Goal: Information Seeking & Learning: Learn about a topic

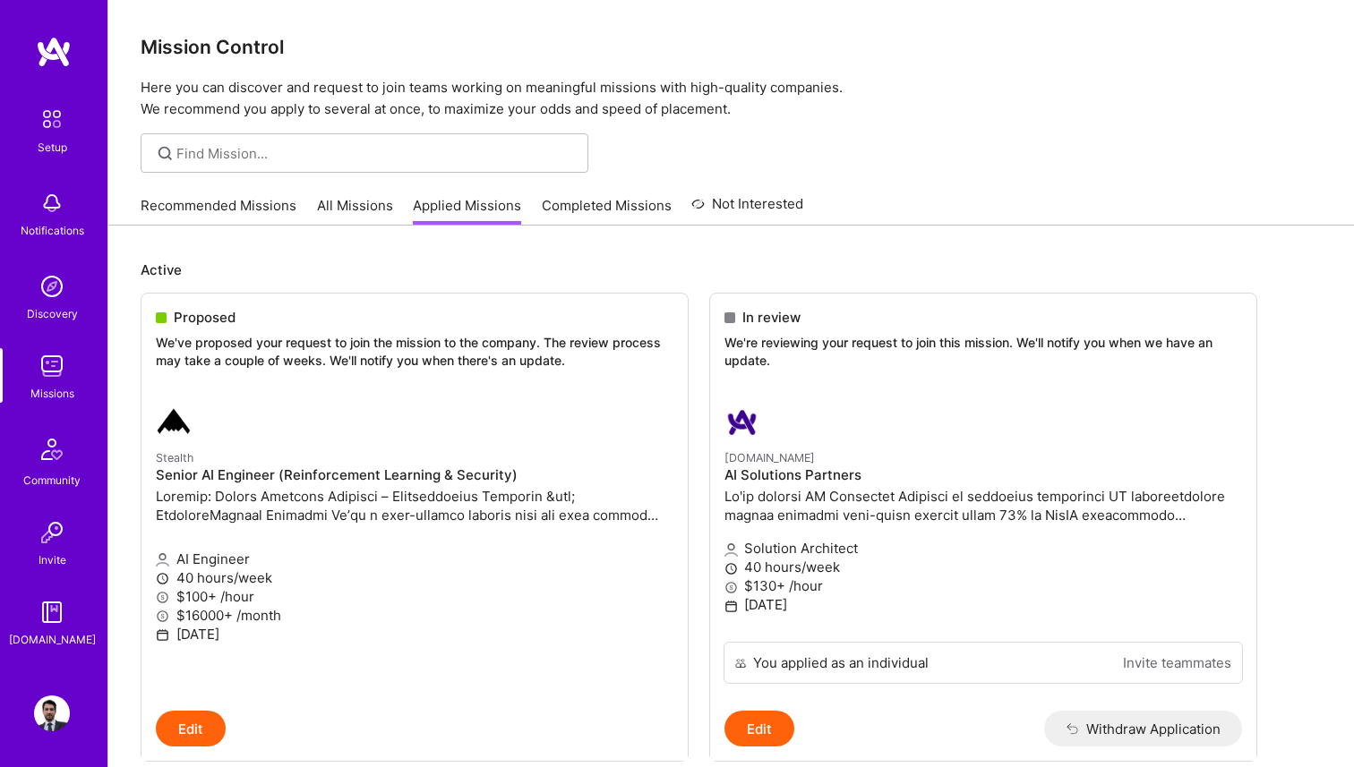
click at [354, 209] on link "All Missions" at bounding box center [355, 211] width 76 height 30
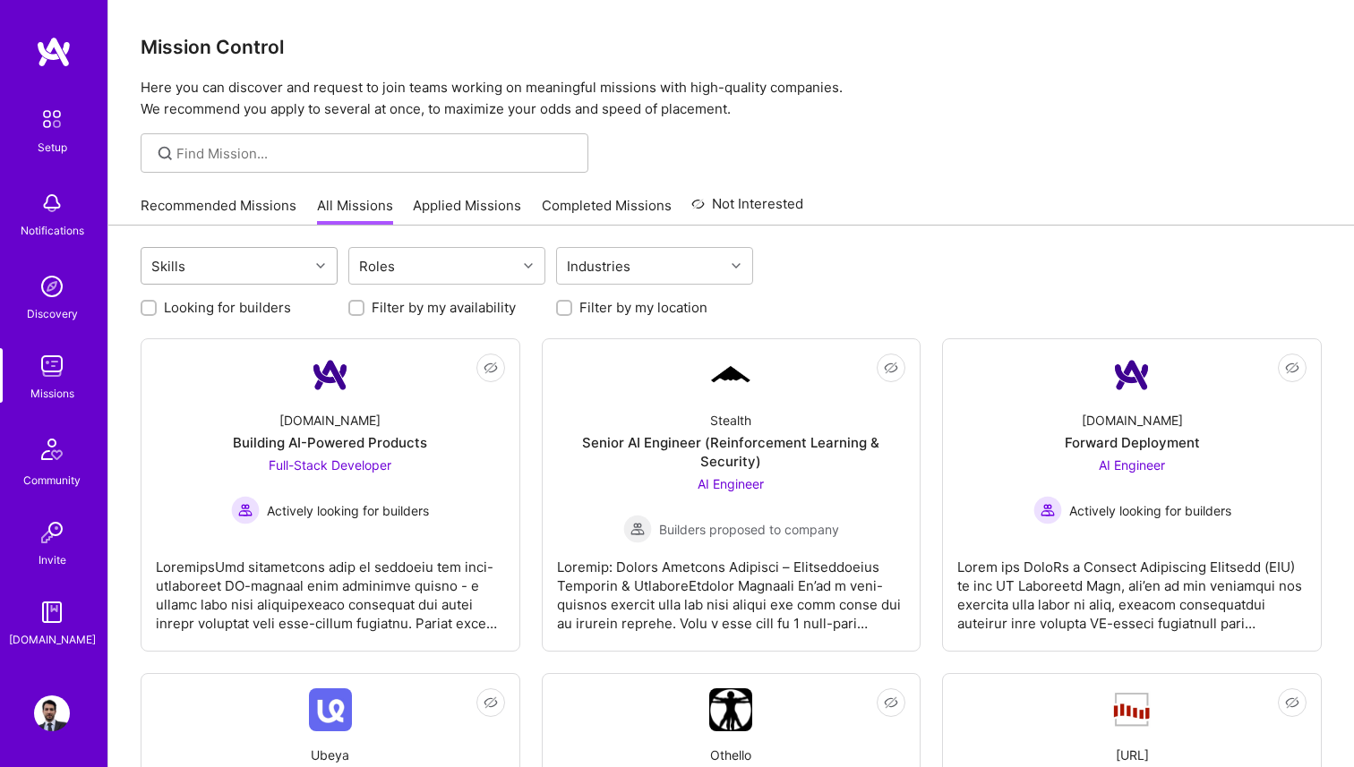
click at [307, 258] on div "Skills" at bounding box center [224, 266] width 167 height 36
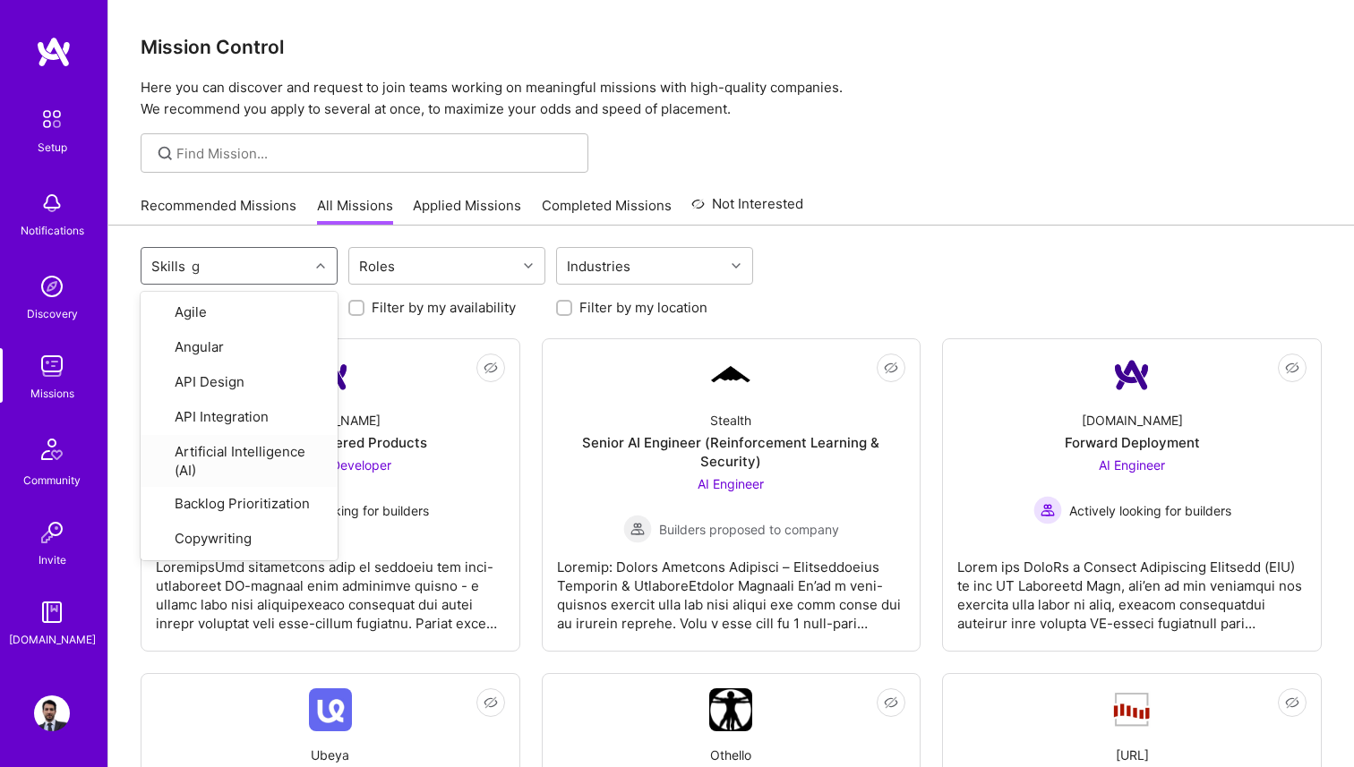
type input "go"
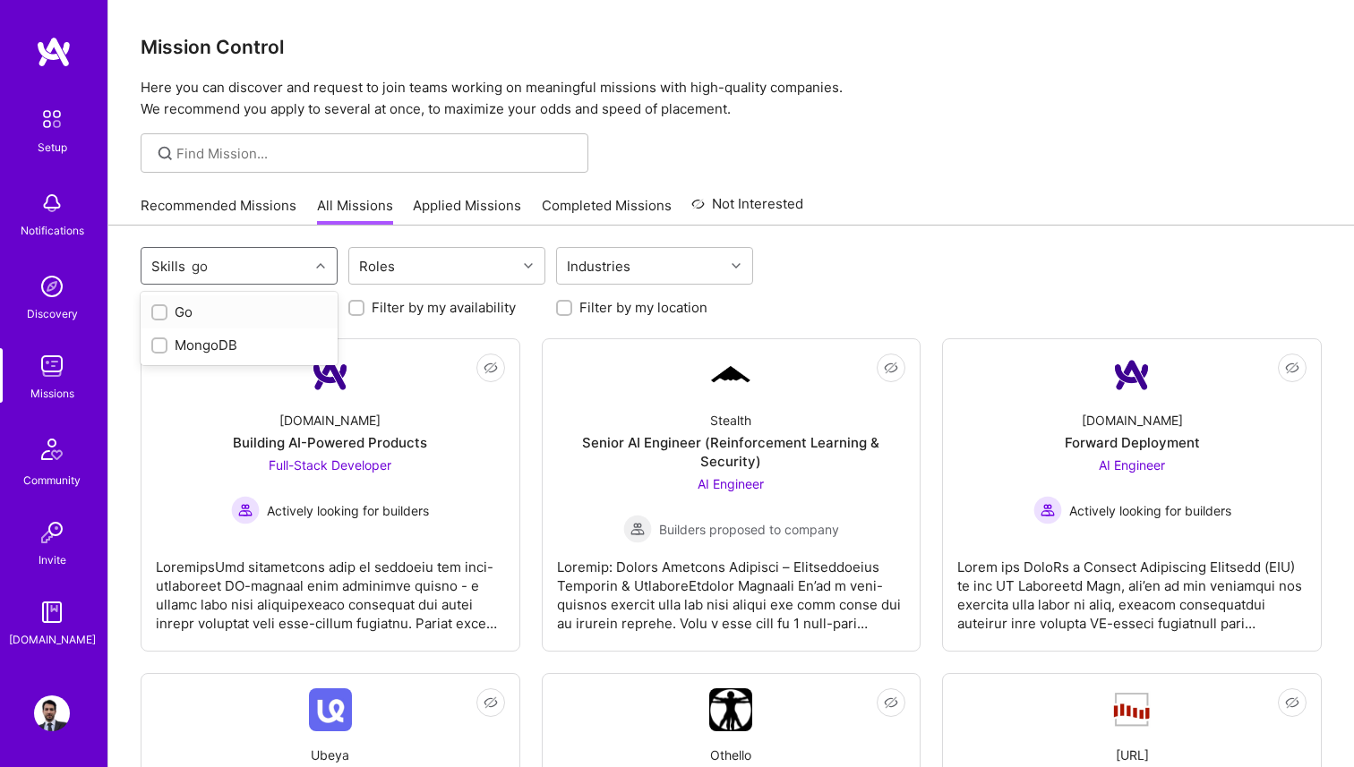
click at [163, 314] on input "checkbox" at bounding box center [161, 313] width 13 height 13
checkbox input "true"
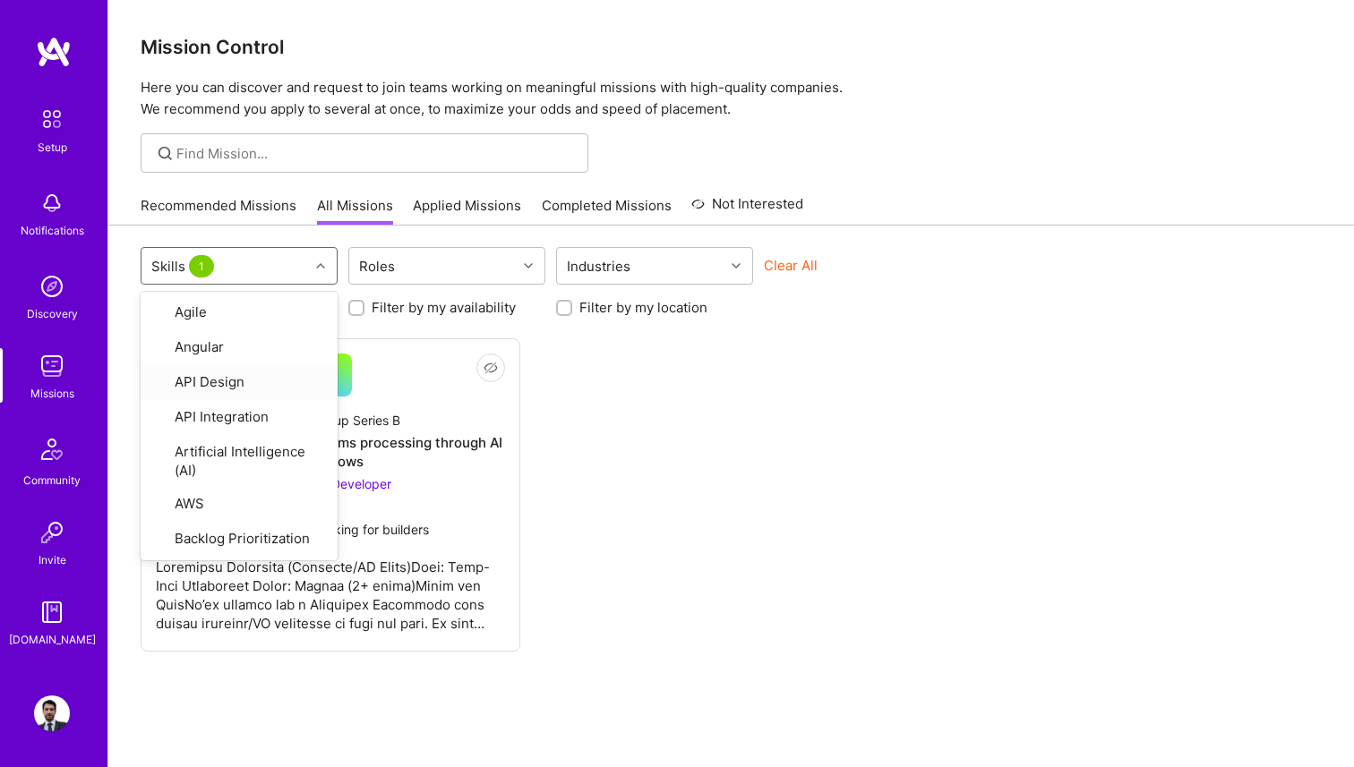
click at [689, 444] on div "Not Interested Stealth Startup Series B Streamlining billing and claims process…" at bounding box center [731, 494] width 1181 height 313
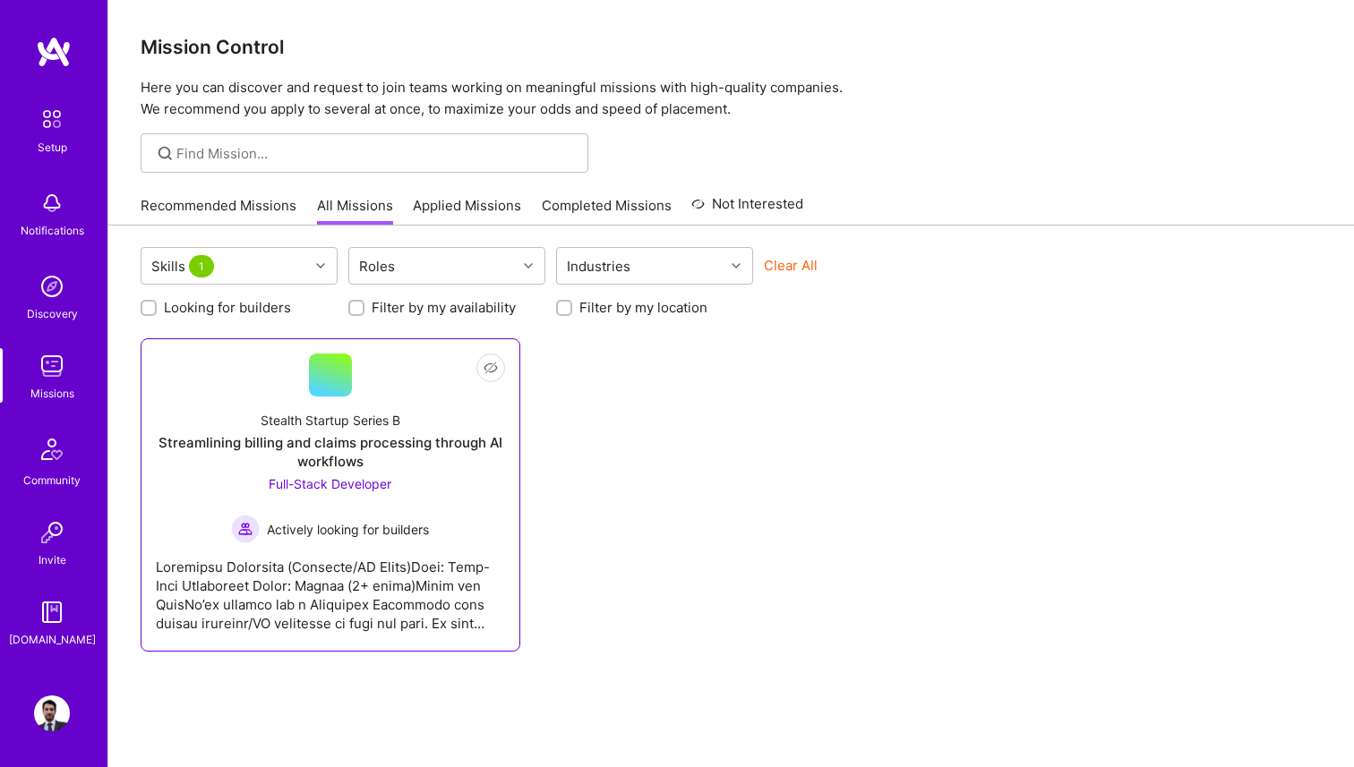
click at [410, 460] on div "Streamlining billing and claims processing through AI workflows" at bounding box center [330, 452] width 349 height 38
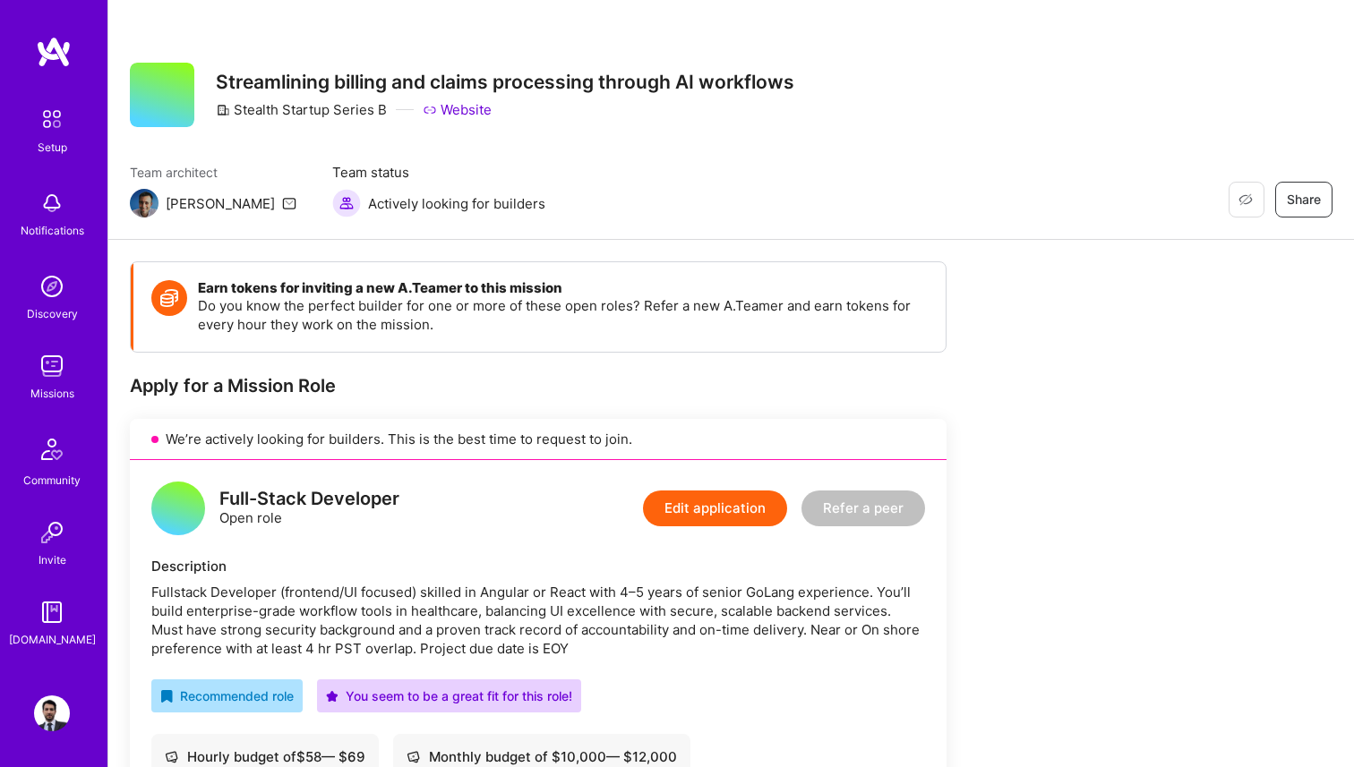
click at [282, 205] on icon at bounding box center [289, 203] width 14 height 14
click at [282, 207] on icon at bounding box center [289, 203] width 14 height 14
click at [282, 202] on icon at bounding box center [289, 203] width 14 height 14
click at [59, 379] on img at bounding box center [52, 366] width 36 height 36
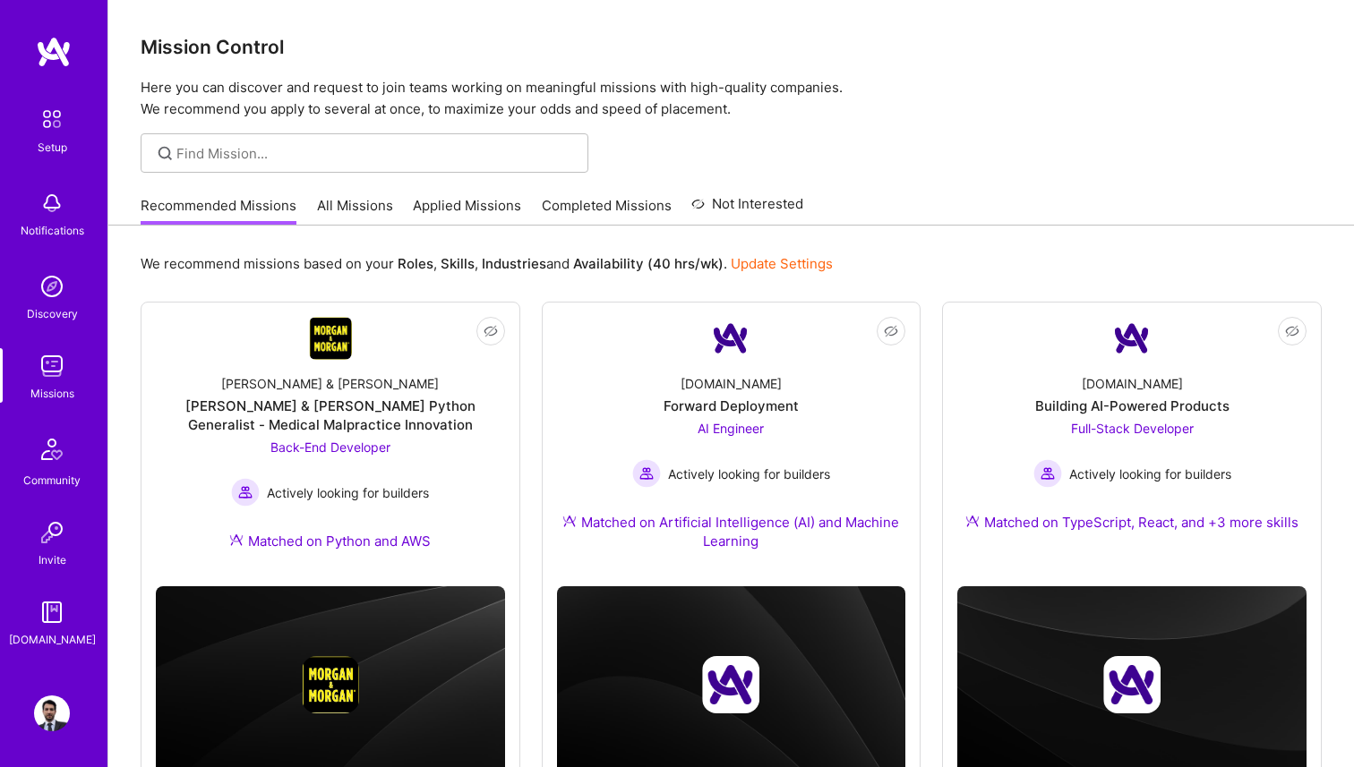
click at [442, 212] on link "Applied Missions" at bounding box center [467, 211] width 108 height 30
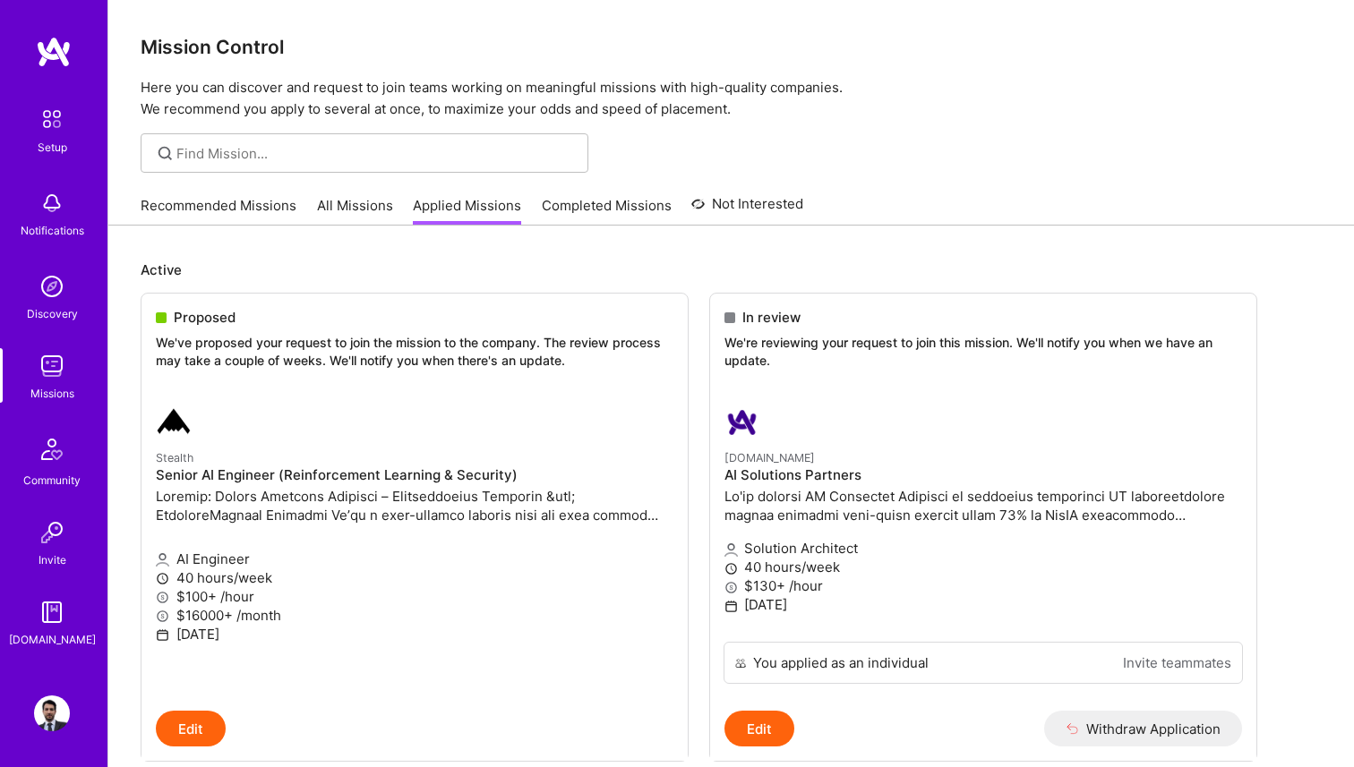
click at [368, 214] on link "All Missions" at bounding box center [355, 211] width 76 height 30
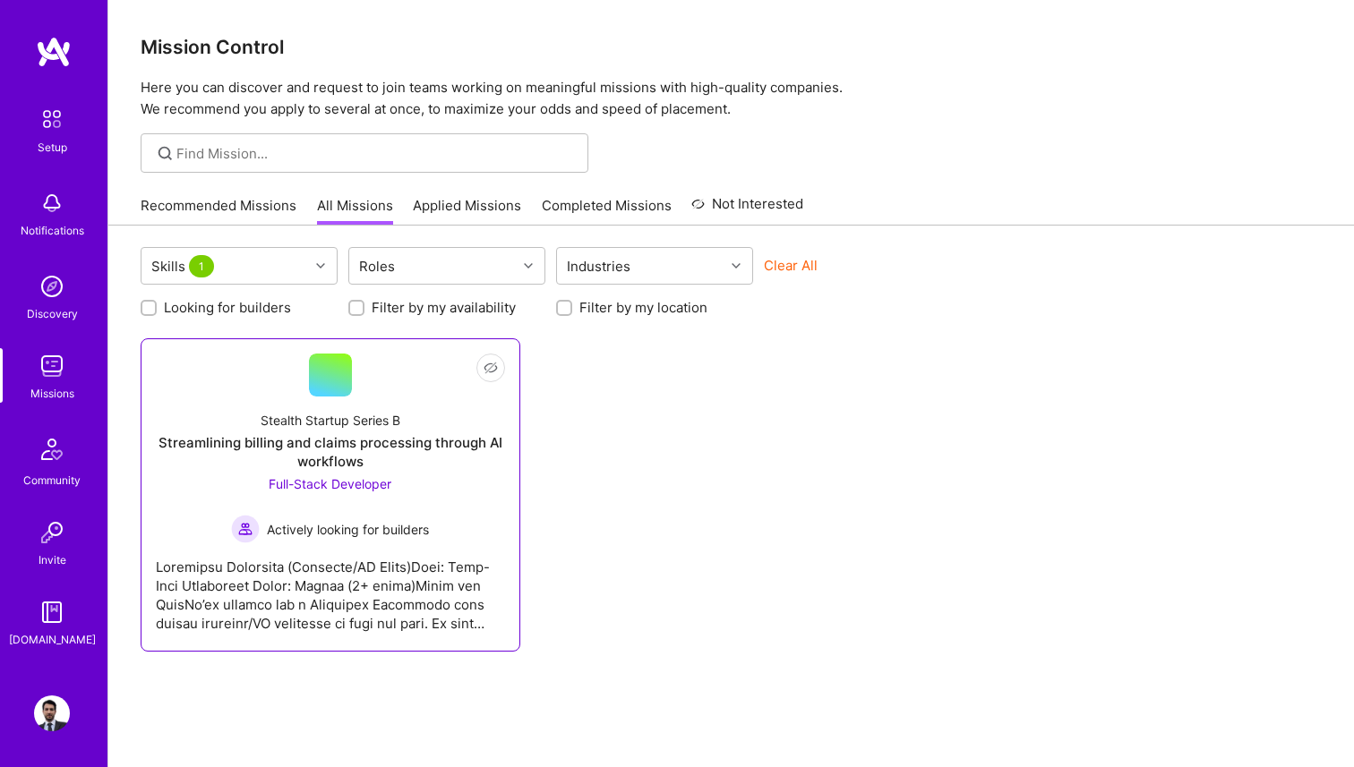
click at [367, 416] on div "Stealth Startup Series B" at bounding box center [331, 420] width 140 height 19
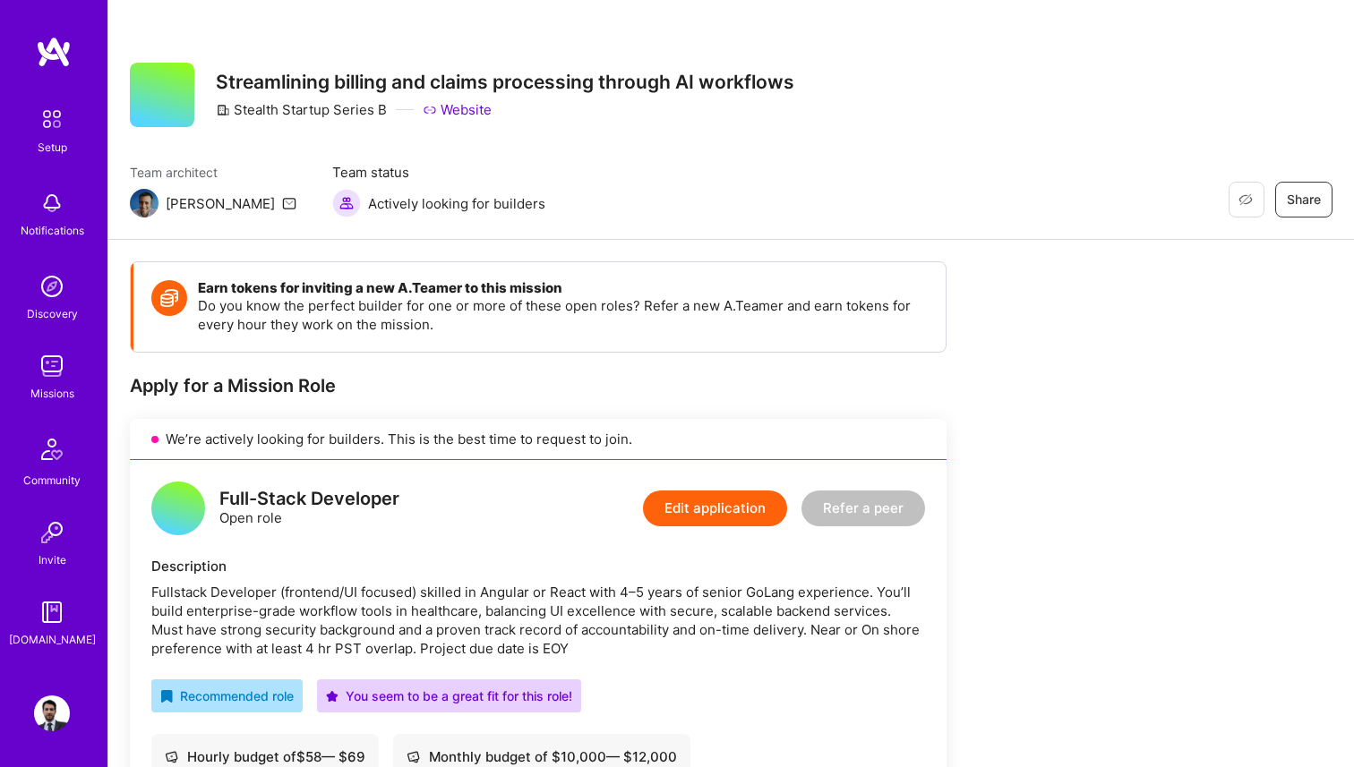
click at [73, 382] on link "Missions" at bounding box center [51, 375] width 111 height 55
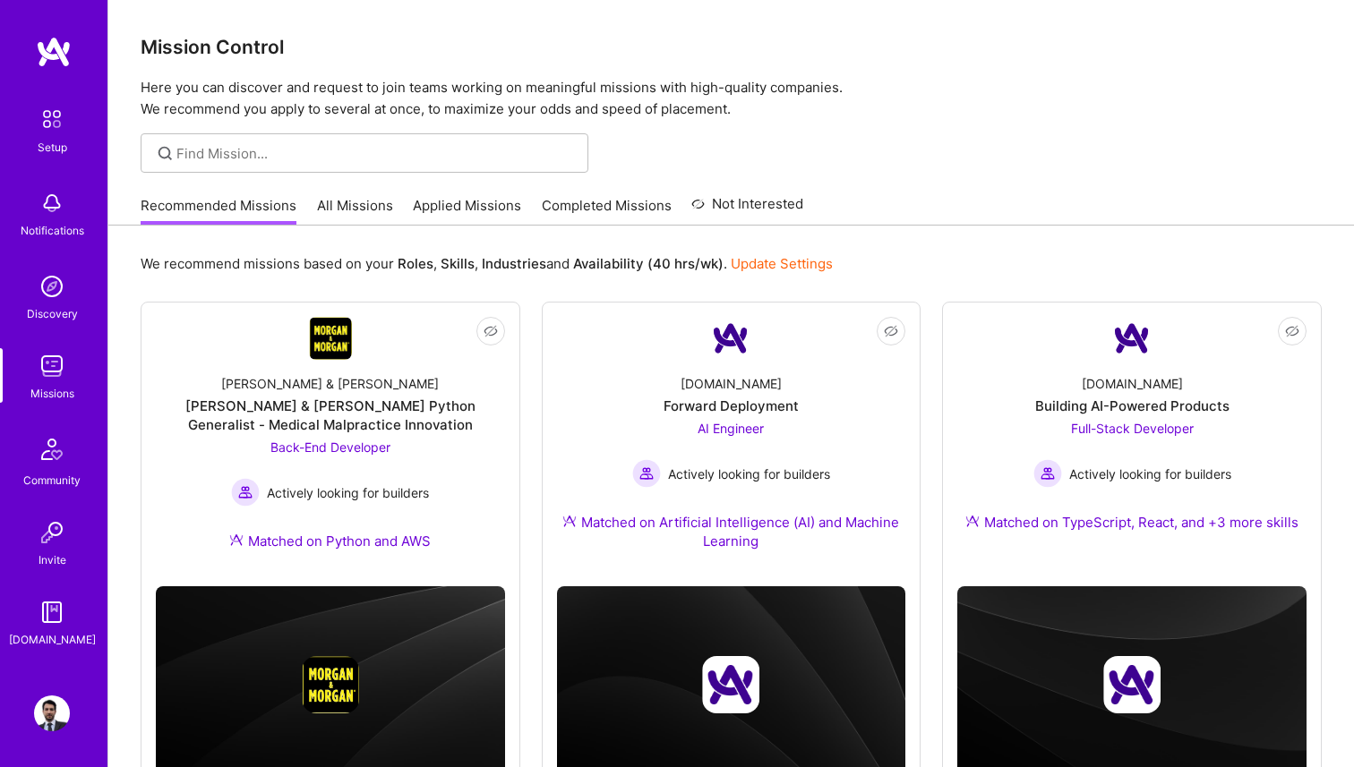
click at [436, 209] on link "Applied Missions" at bounding box center [467, 211] width 108 height 30
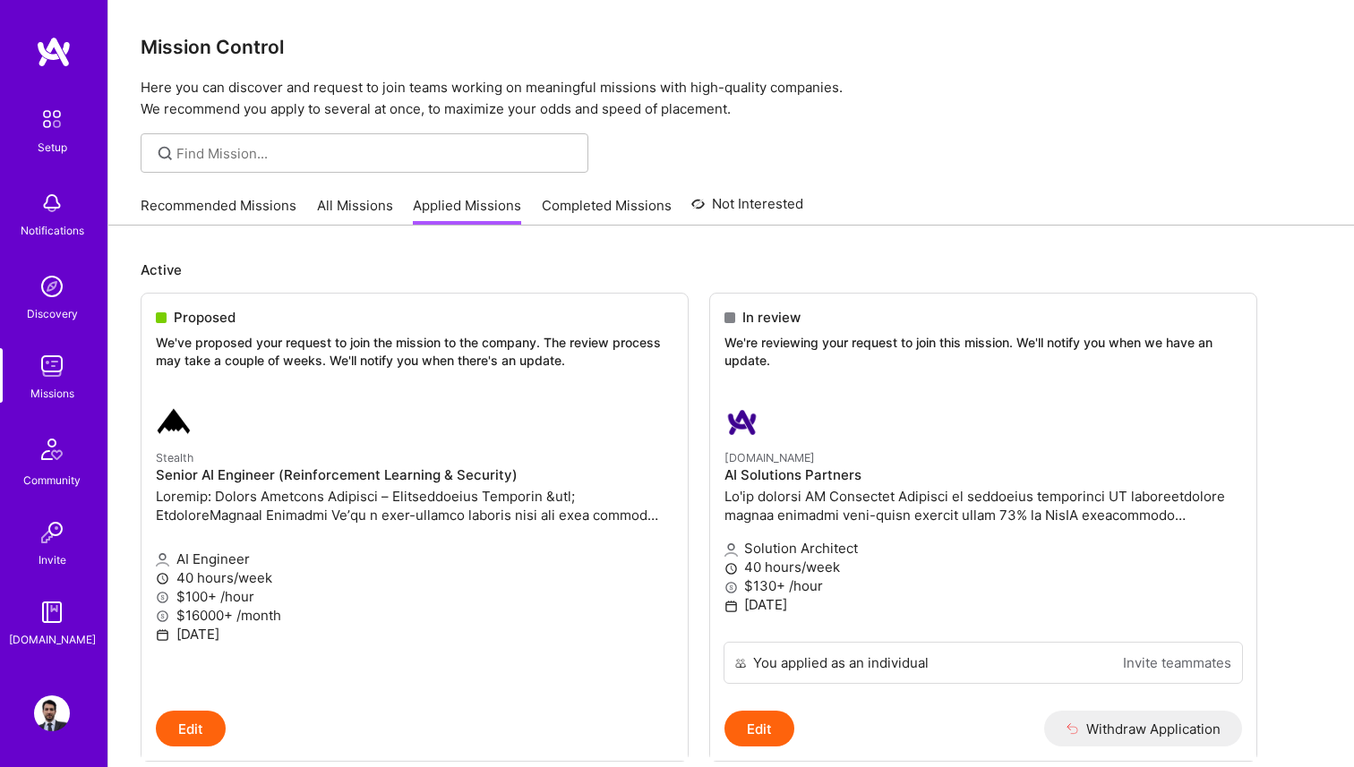
click at [238, 196] on link "Recommended Missions" at bounding box center [219, 211] width 156 height 30
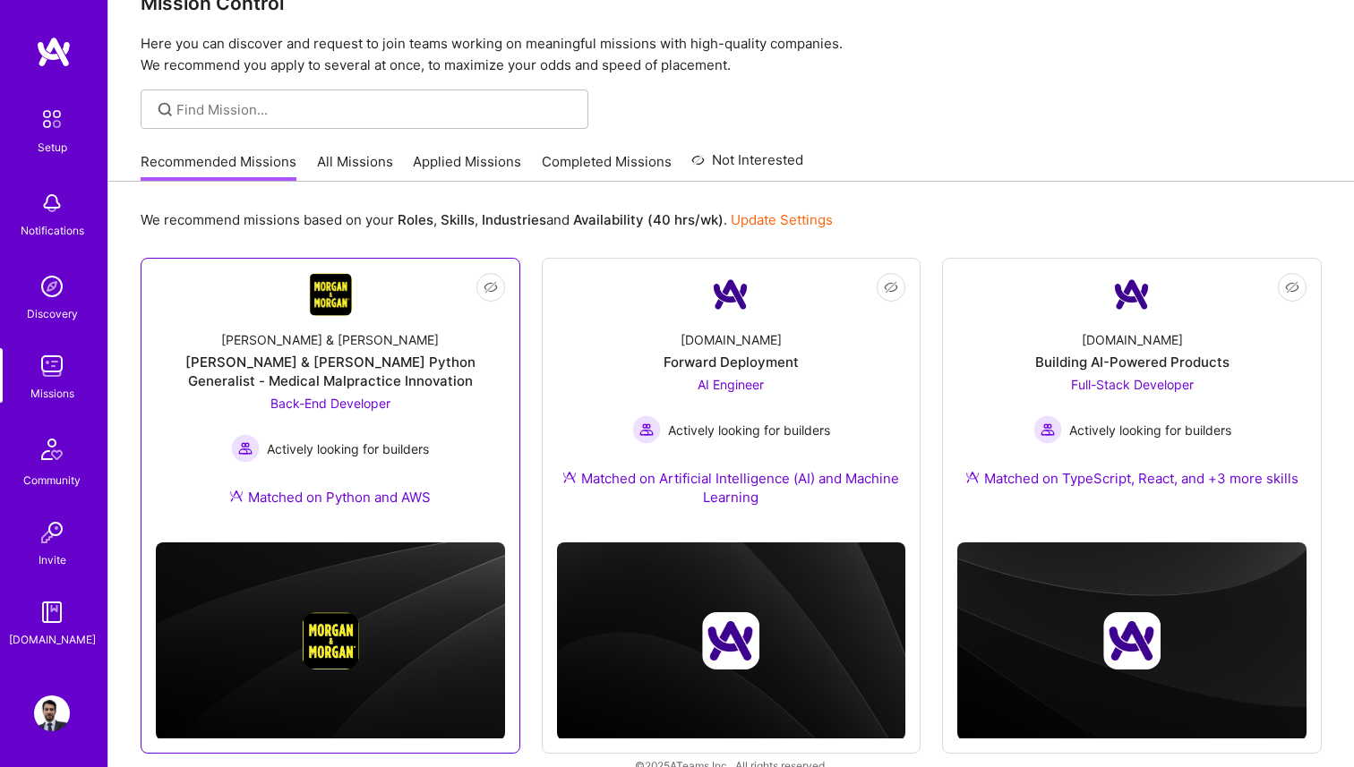
scroll to position [73, 0]
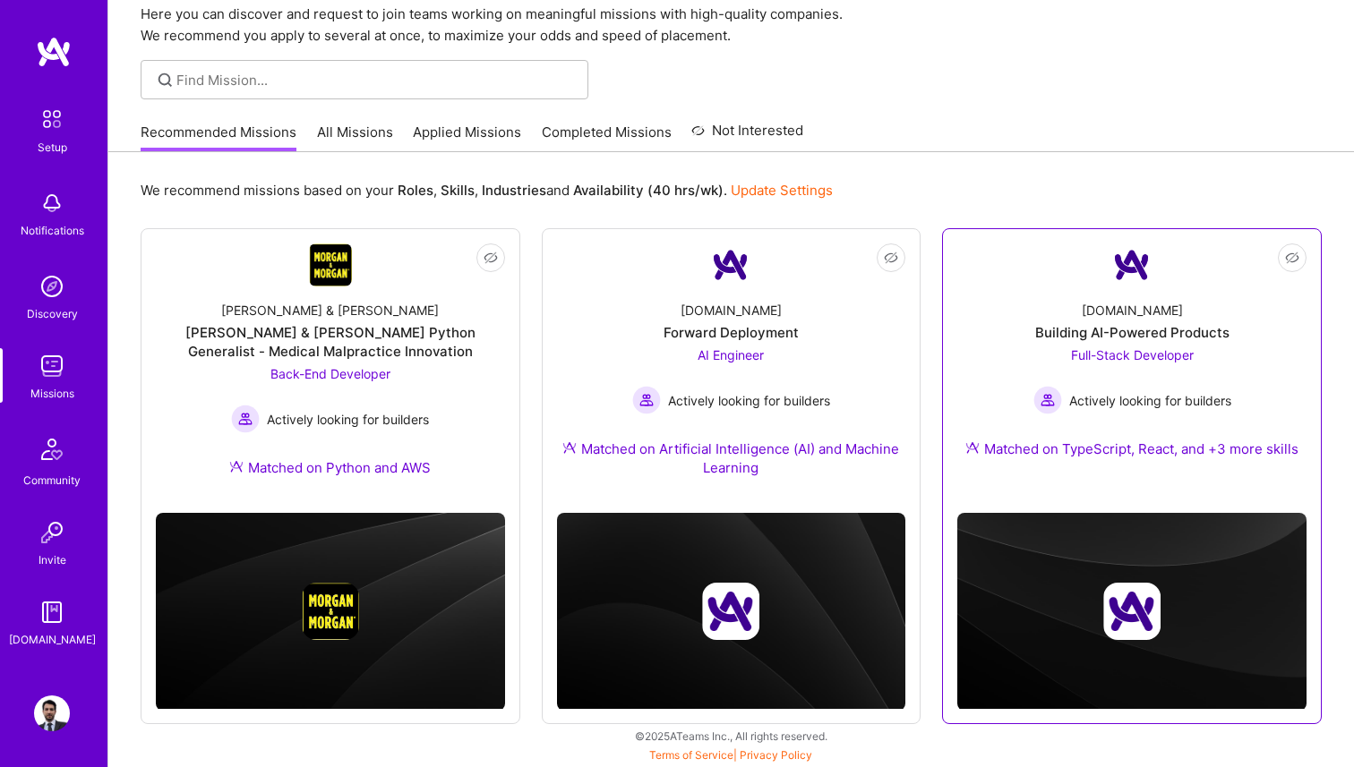
click at [1084, 372] on div "Full-Stack Developer Actively looking for builders" at bounding box center [1132, 380] width 198 height 69
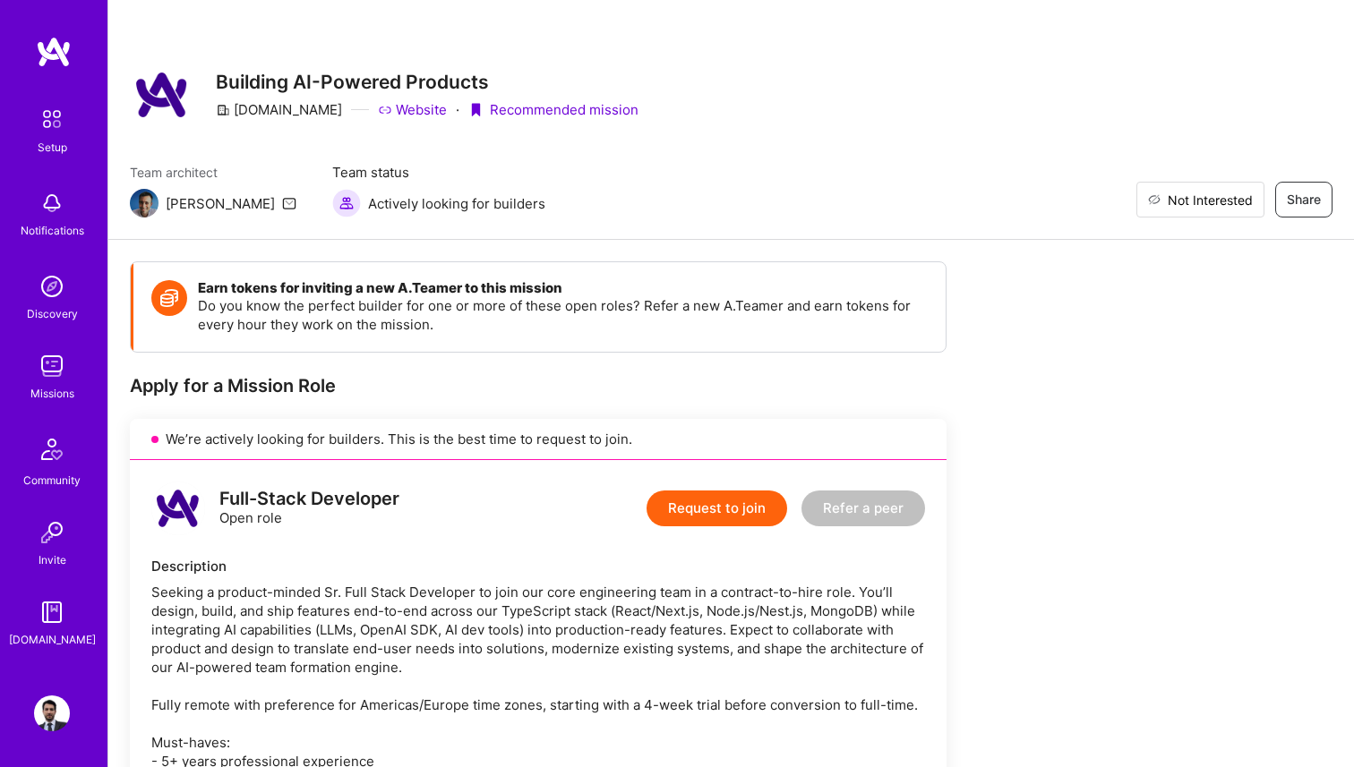
click at [1253, 192] on button "Not Interested" at bounding box center [1200, 200] width 128 height 36
click at [54, 373] on img at bounding box center [52, 366] width 36 height 36
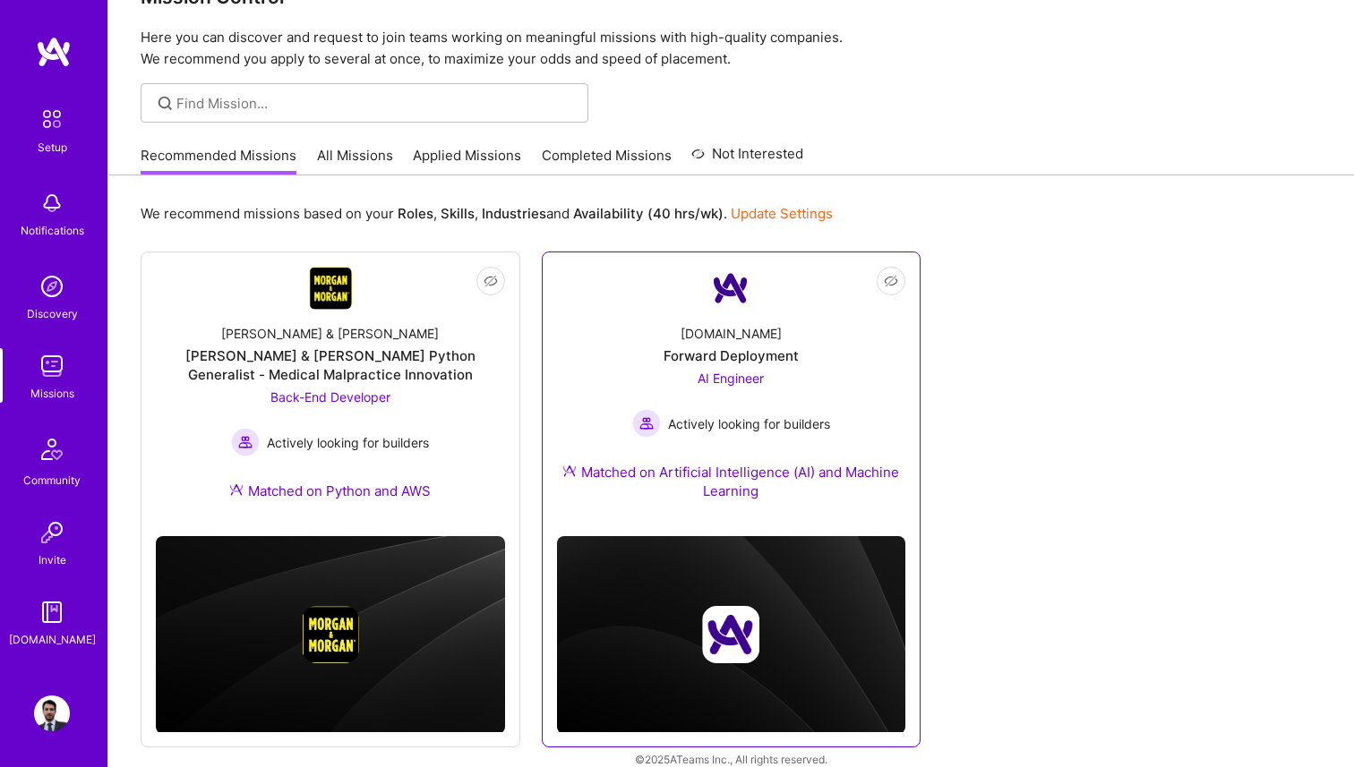
scroll to position [67, 0]
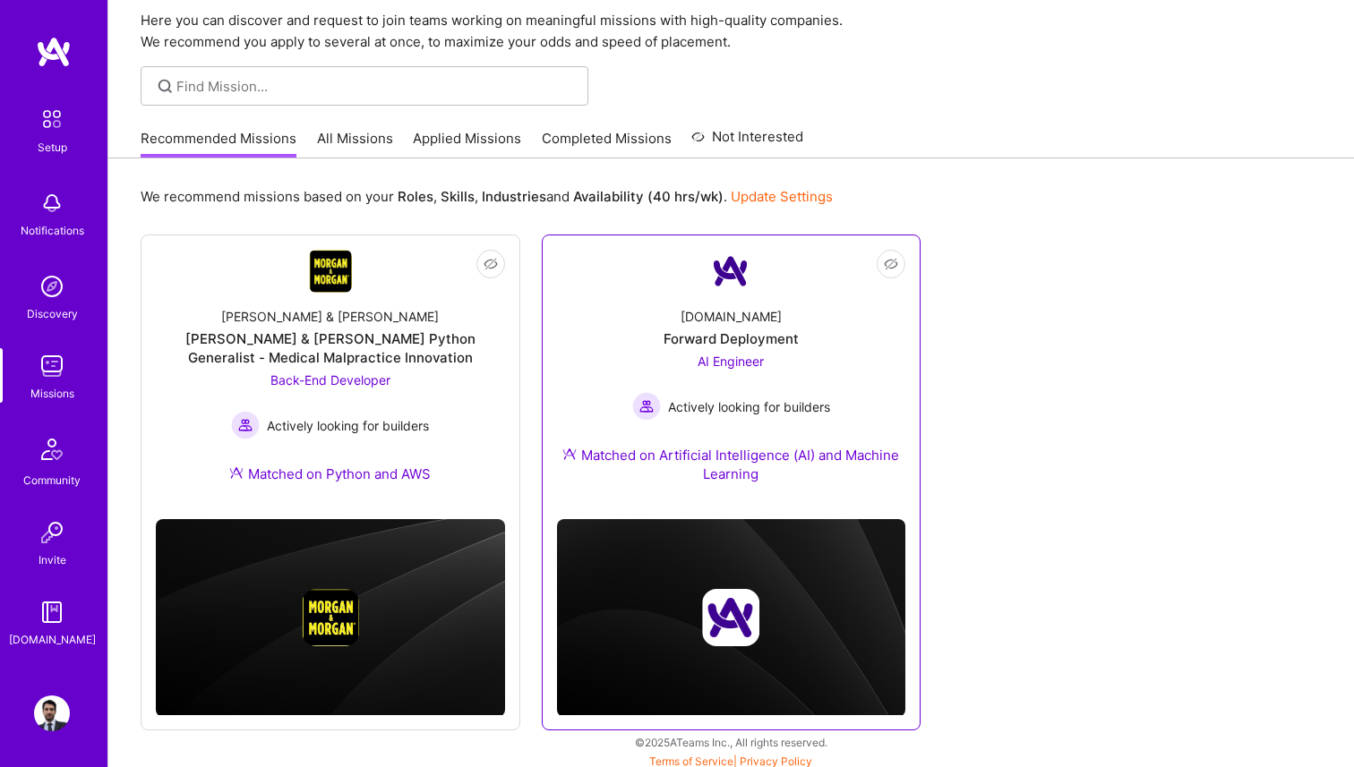
click at [701, 371] on div "AI Engineer Actively looking for builders" at bounding box center [731, 386] width 198 height 69
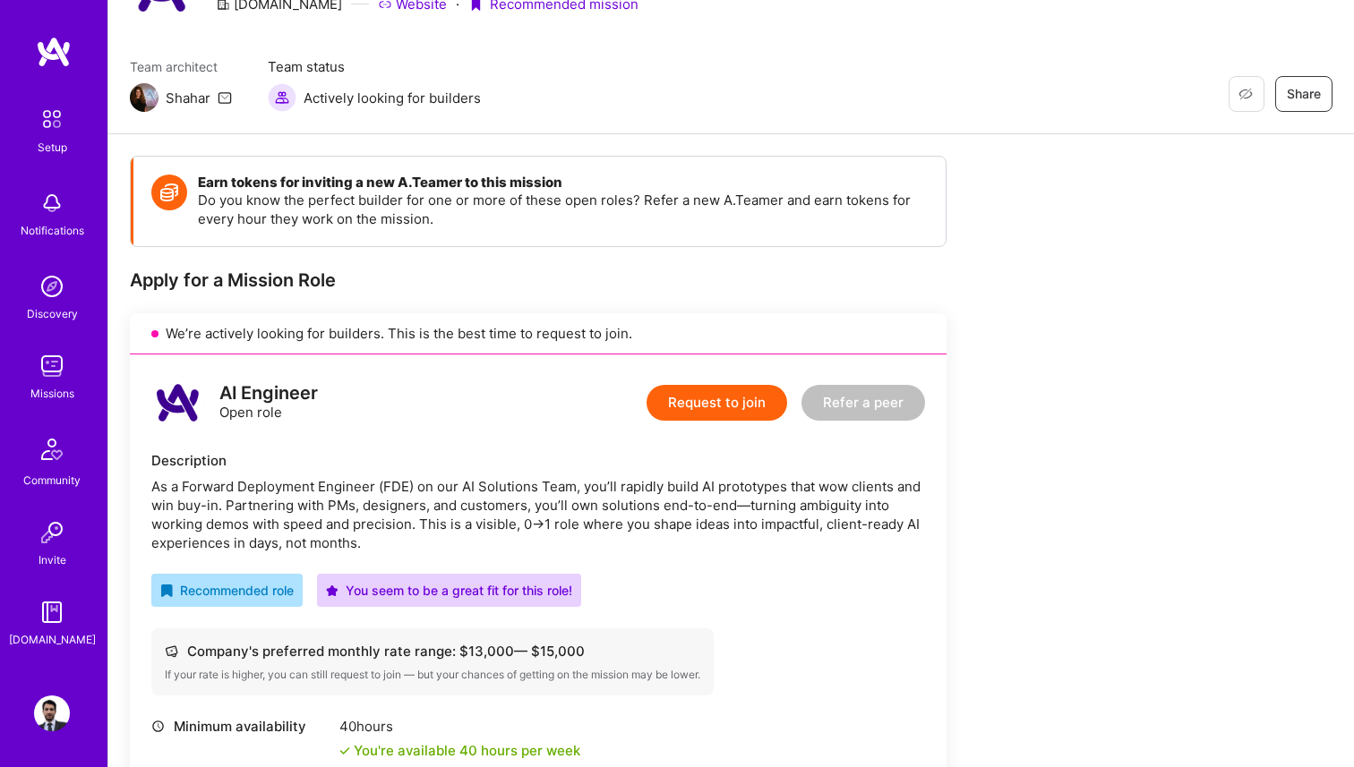
scroll to position [91, 0]
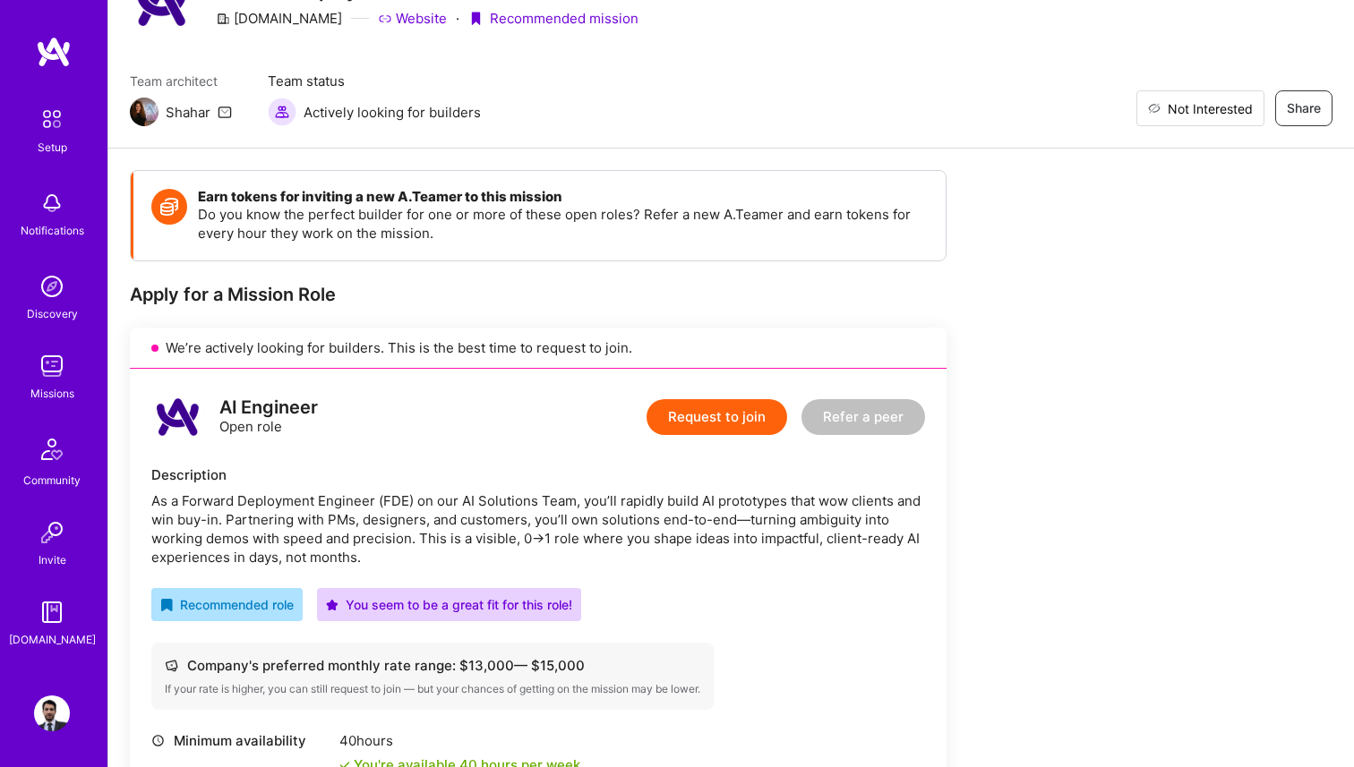
click at [1235, 104] on span "Not Interested" at bounding box center [1209, 108] width 85 height 19
click at [56, 293] on img at bounding box center [52, 287] width 36 height 36
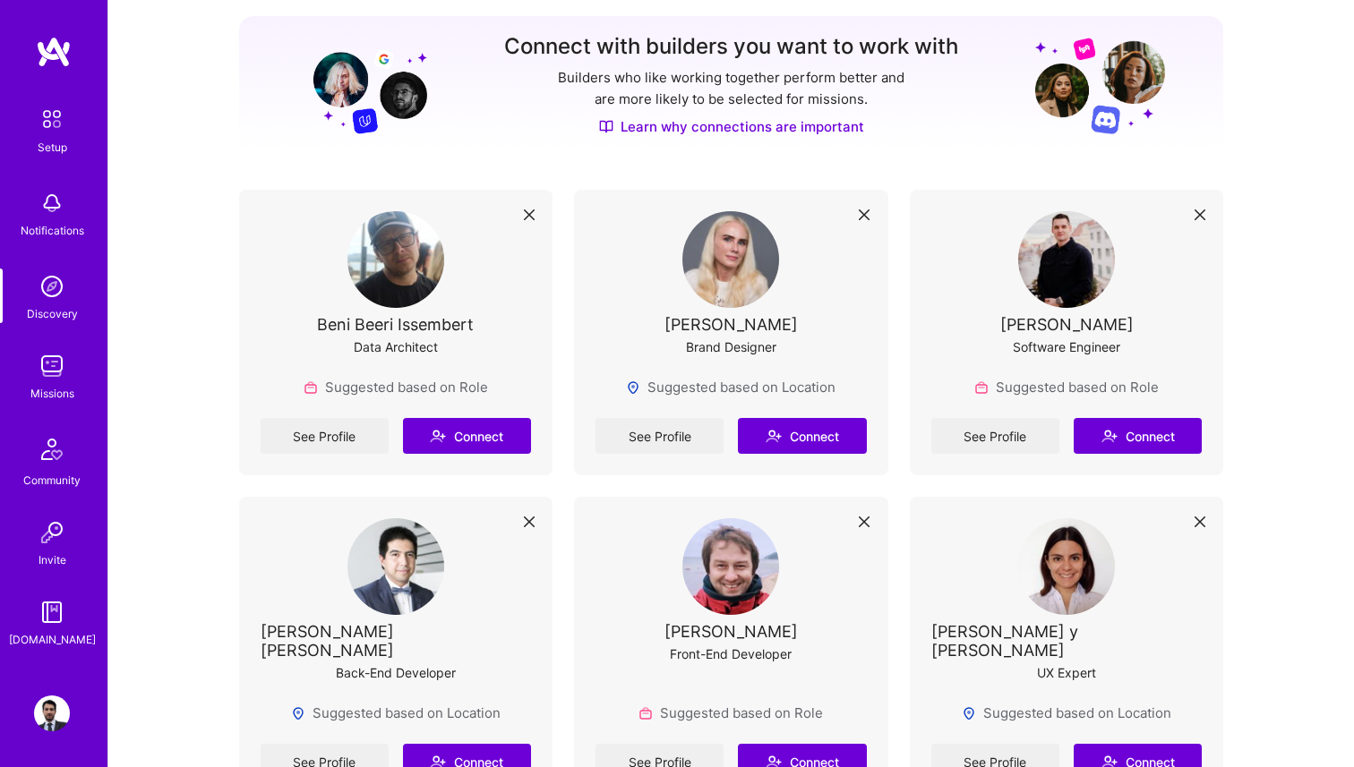
scroll to position [509, 0]
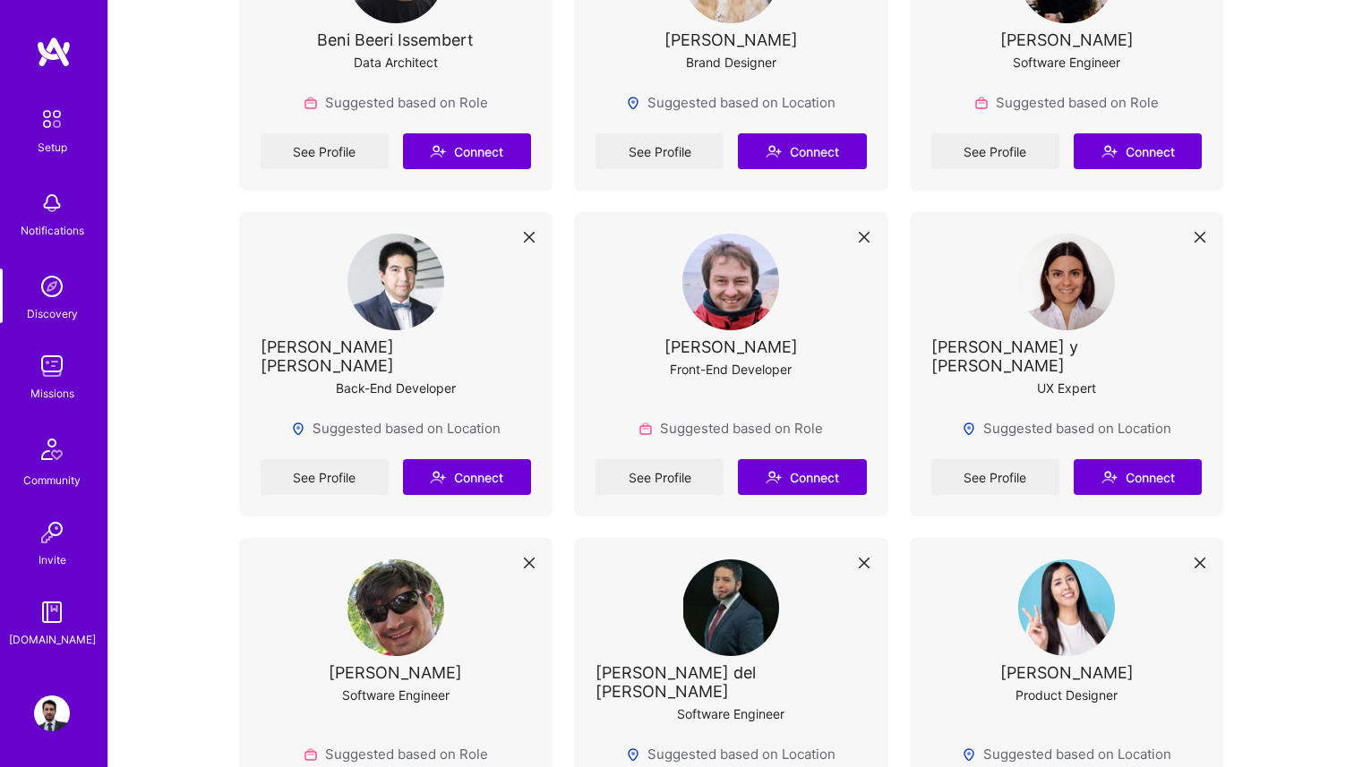
click at [61, 374] on img at bounding box center [52, 366] width 36 height 36
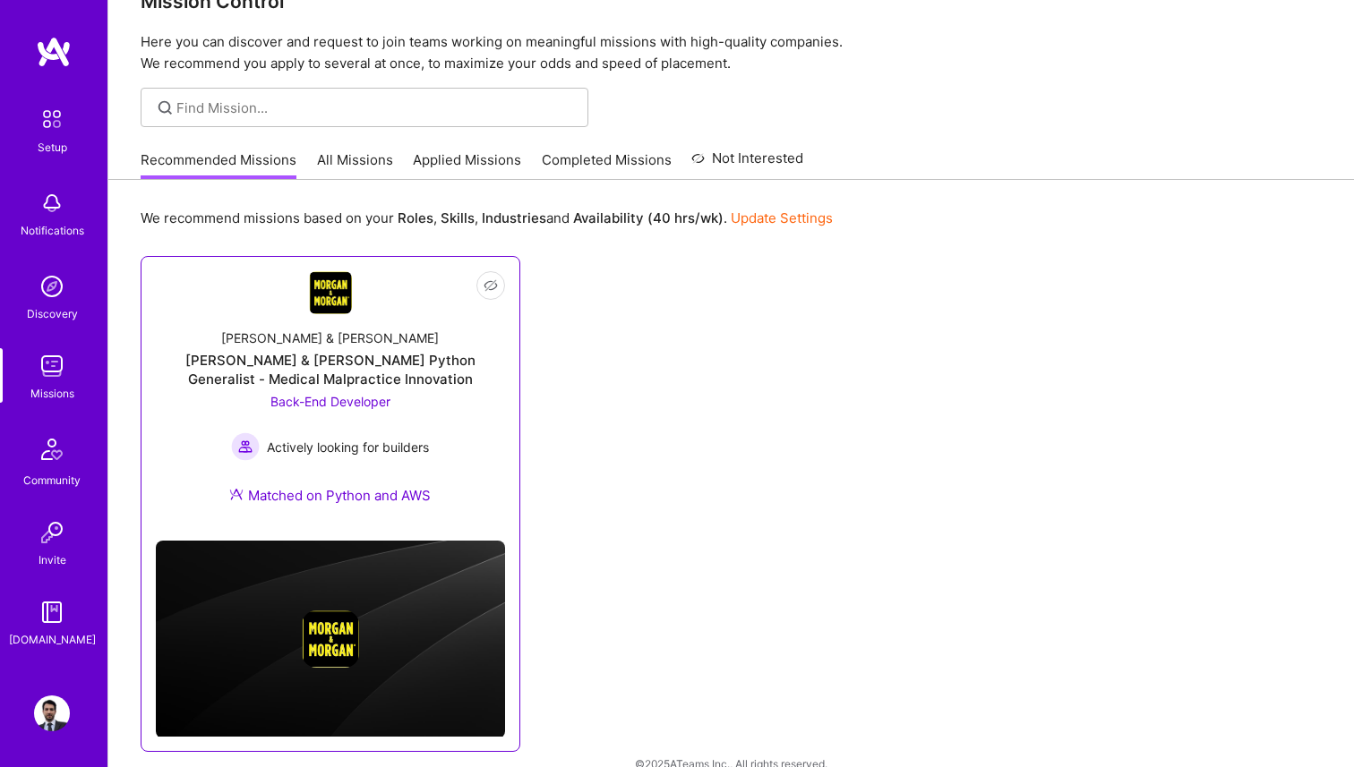
scroll to position [56, 0]
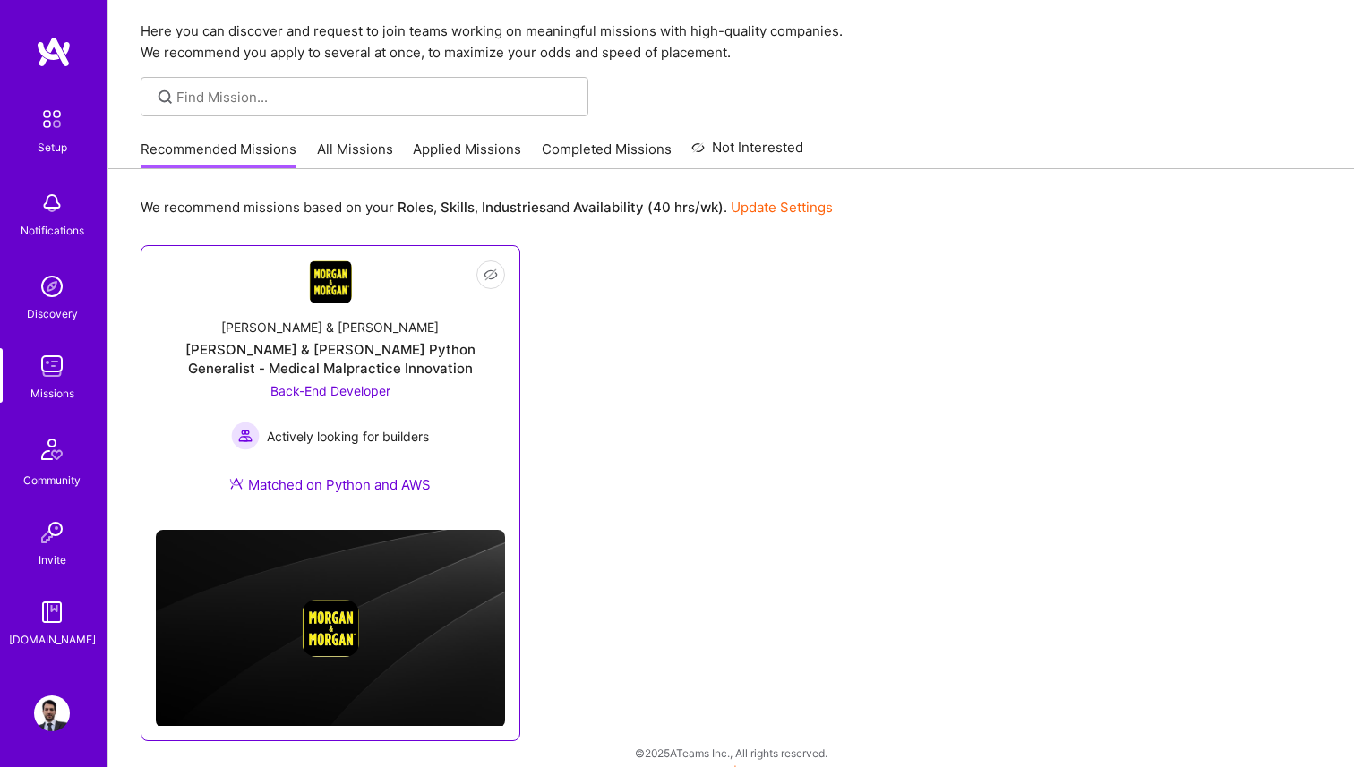
click at [350, 375] on div "[PERSON_NAME] & [PERSON_NAME] Python Generalist - Medical Malpractice Innovation" at bounding box center [330, 359] width 349 height 38
